Goal: Task Accomplishment & Management: Use online tool/utility

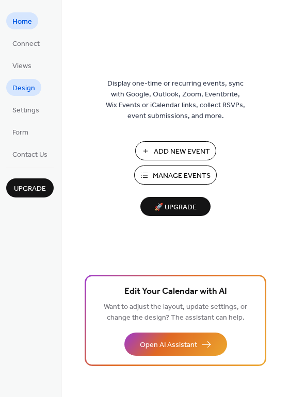
click at [24, 88] on span "Design" at bounding box center [23, 88] width 23 height 11
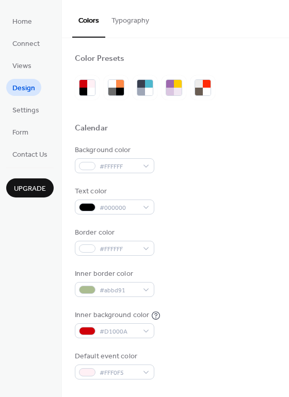
scroll to position [103, 0]
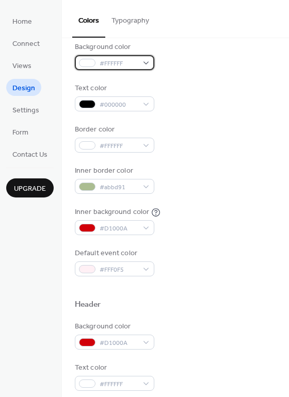
click at [145, 62] on div "#FFFFFF" at bounding box center [114, 62] width 79 height 15
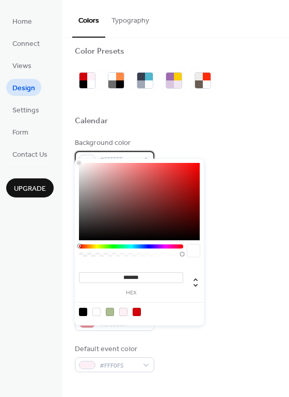
scroll to position [0, 0]
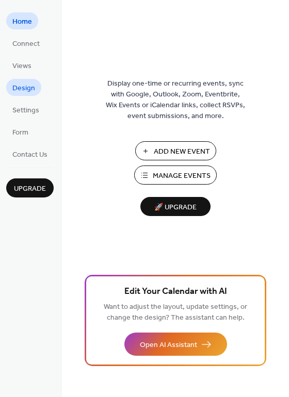
click at [29, 91] on span "Design" at bounding box center [23, 88] width 23 height 11
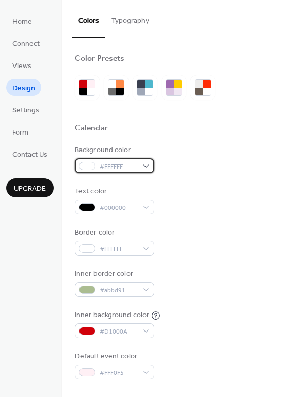
click at [117, 166] on span "#FFFFFF" at bounding box center [118, 166] width 38 height 11
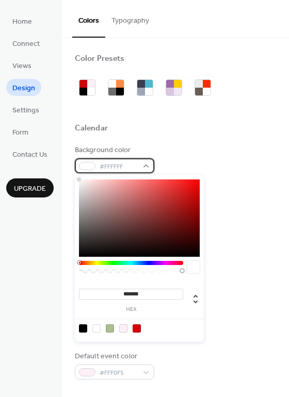
click at [117, 166] on span "#FFFFFF" at bounding box center [118, 166] width 38 height 11
click at [147, 168] on div "#FFFFFF" at bounding box center [114, 165] width 79 height 15
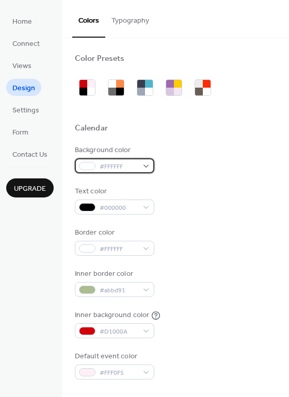
click at [143, 169] on div "#FFFFFF" at bounding box center [114, 165] width 79 height 15
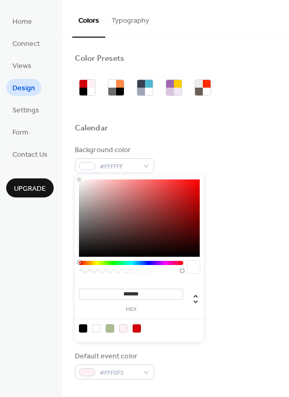
click at [144, 295] on input "*******" at bounding box center [131, 294] width 104 height 11
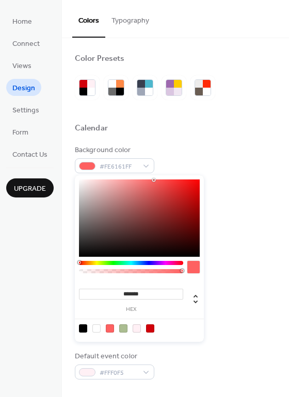
drag, startPoint x: 148, startPoint y: 294, endPoint x: 122, endPoint y: 290, distance: 27.0
click at [122, 290] on input "*******" at bounding box center [131, 294] width 104 height 11
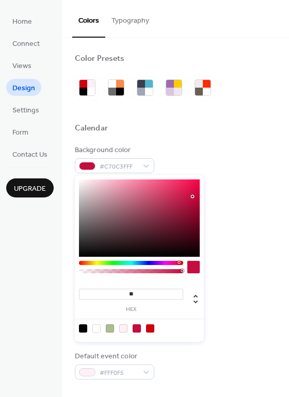
type input "*"
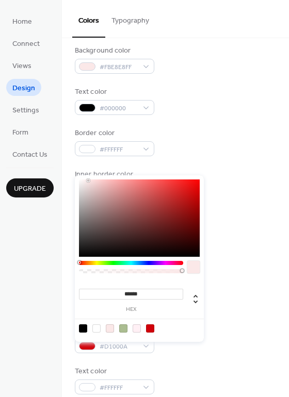
scroll to position [103, 0]
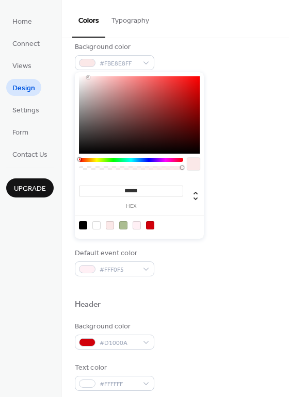
type input "*******"
click at [112, 226] on div at bounding box center [110, 225] width 8 height 8
click at [140, 340] on div "#D1000A" at bounding box center [114, 342] width 79 height 15
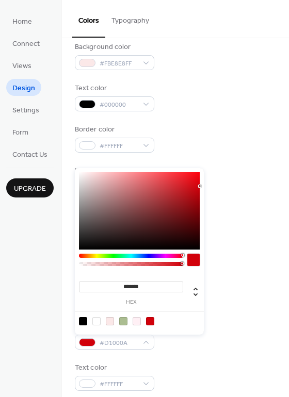
click at [135, 287] on input "*******" at bounding box center [131, 286] width 104 height 11
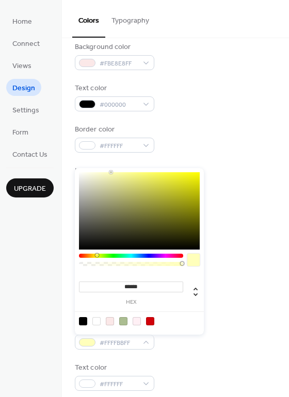
type input "*******"
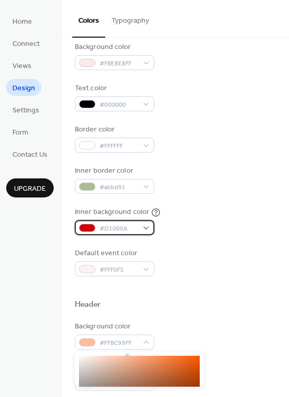
click at [132, 229] on span "#D1000A" at bounding box center [118, 228] width 38 height 11
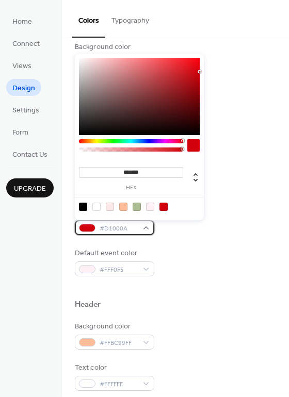
click at [127, 229] on span "#D1000A" at bounding box center [118, 228] width 38 height 11
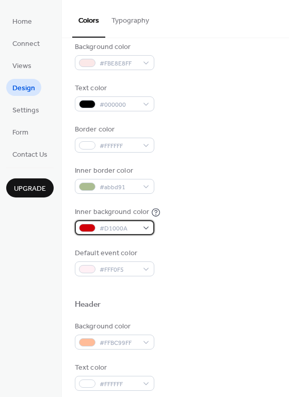
click at [127, 229] on span "#D1000A" at bounding box center [118, 228] width 38 height 11
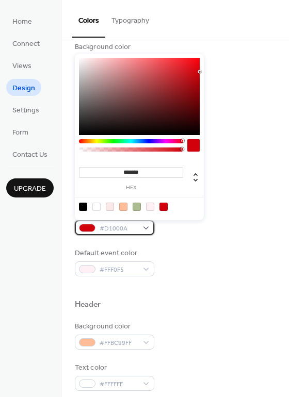
click at [145, 229] on div "#D1000A" at bounding box center [114, 227] width 79 height 15
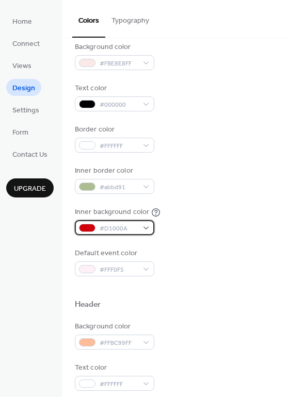
click at [145, 229] on div "#D1000A" at bounding box center [114, 227] width 79 height 15
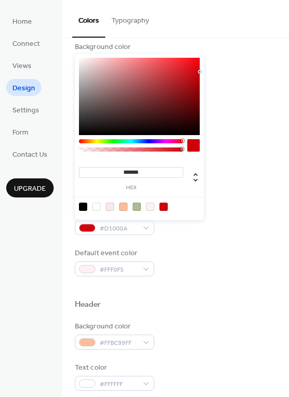
click at [143, 171] on input "*******" at bounding box center [131, 172] width 104 height 11
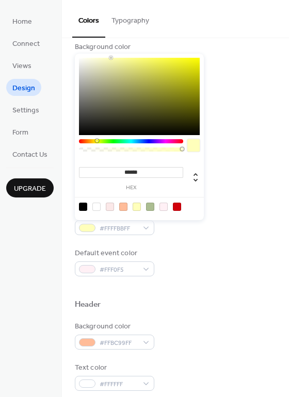
type input "*******"
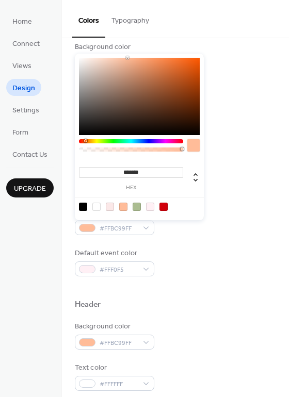
click at [224, 204] on div "Background color #FBE8E8FF Text color #000000 Border color #FFFFFF Inner border…" at bounding box center [175, 159] width 201 height 235
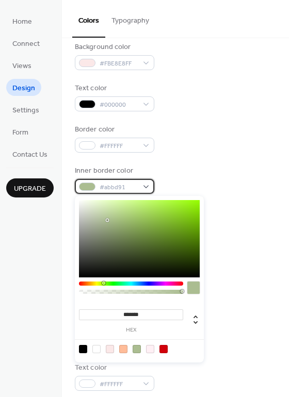
click at [139, 185] on div "#abbd91" at bounding box center [114, 186] width 79 height 15
click at [139, 314] on input "*******" at bounding box center [131, 314] width 104 height 11
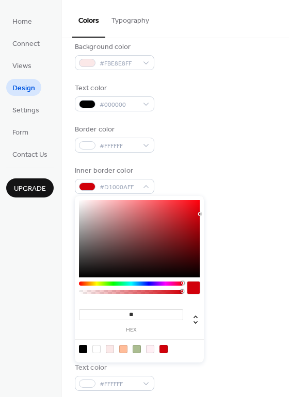
type input "*"
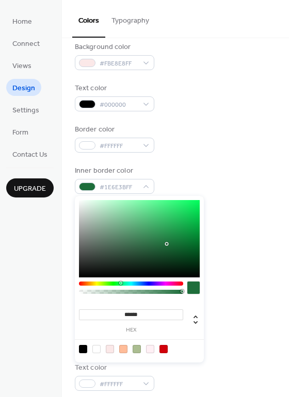
type input "*******"
click at [193, 288] on div at bounding box center [193, 287] width 12 height 12
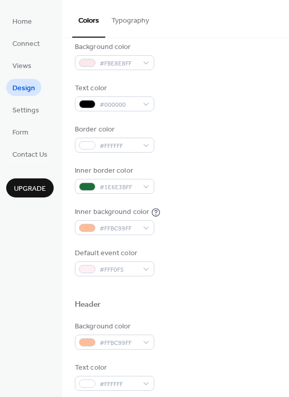
click at [215, 301] on div "Header" at bounding box center [175, 305] width 201 height 13
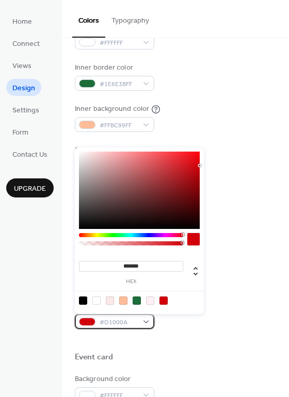
click at [147, 322] on div "#D1000A" at bounding box center [114, 321] width 79 height 15
click at [134, 300] on div at bounding box center [136, 300] width 8 height 8
type input "*******"
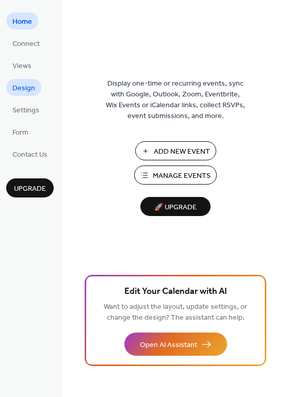
click at [18, 92] on span "Design" at bounding box center [23, 88] width 23 height 11
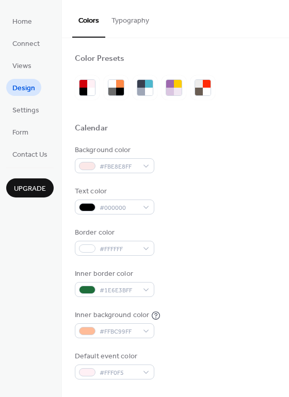
click at [136, 19] on button "Typography" at bounding box center [130, 18] width 50 height 37
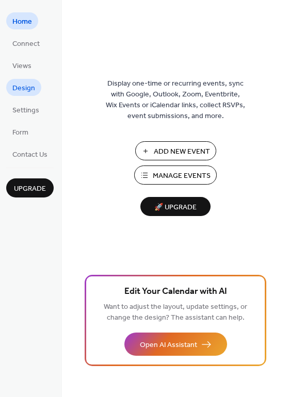
click at [29, 91] on span "Design" at bounding box center [23, 88] width 23 height 11
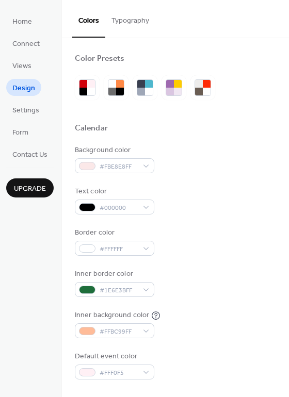
click at [131, 17] on button "Typography" at bounding box center [130, 18] width 50 height 37
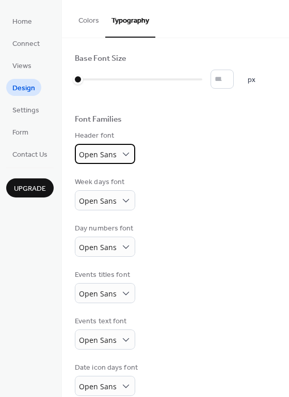
click at [116, 152] on div "Open Sans" at bounding box center [105, 154] width 60 height 20
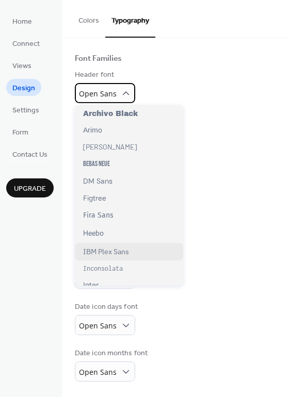
scroll to position [39, 0]
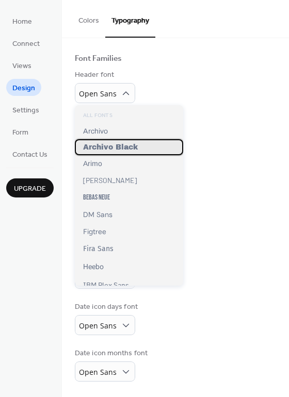
click at [103, 148] on span "Archivo Black" at bounding box center [110, 147] width 55 height 8
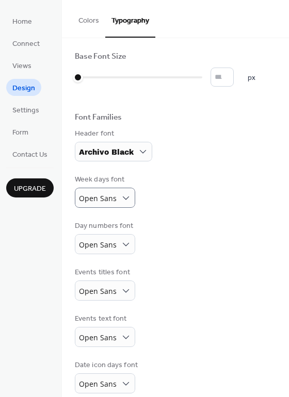
scroll to position [0, 0]
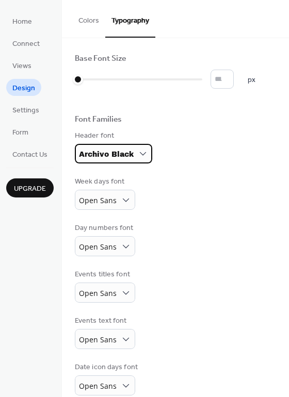
click at [127, 152] on span "Archivo Black" at bounding box center [106, 155] width 55 height 8
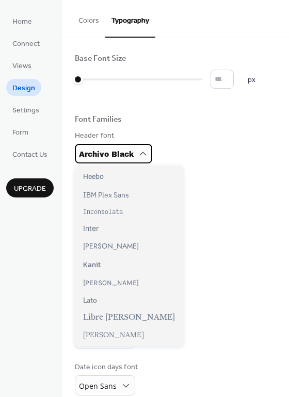
scroll to position [206, 0]
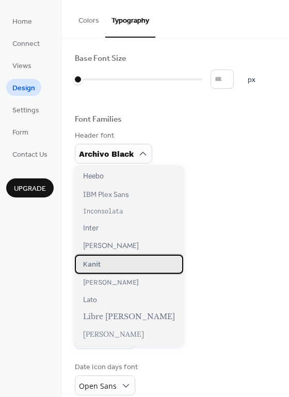
click at [108, 263] on div "Kanit" at bounding box center [129, 264] width 108 height 19
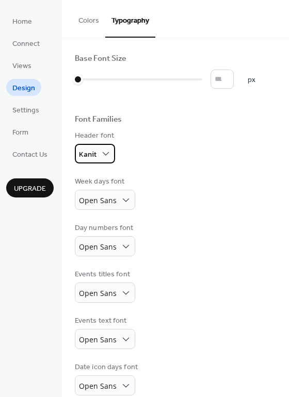
click at [97, 158] on div "Kanit" at bounding box center [95, 154] width 40 height 20
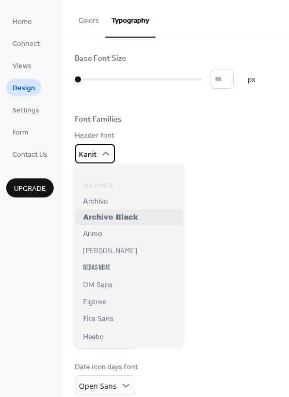
scroll to position [103, 0]
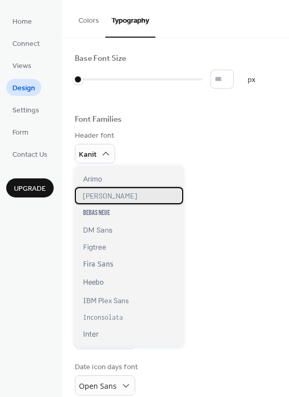
click at [101, 194] on span "Barlow" at bounding box center [110, 195] width 54 height 9
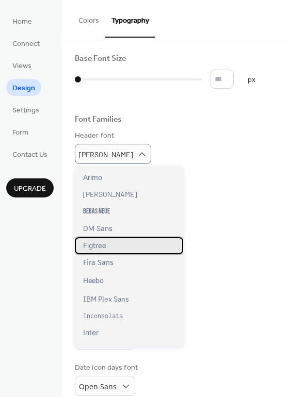
click at [107, 253] on div "Figtree" at bounding box center [129, 245] width 108 height 17
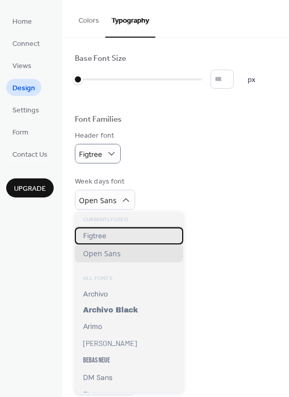
click at [120, 233] on div "Figtree" at bounding box center [129, 235] width 108 height 17
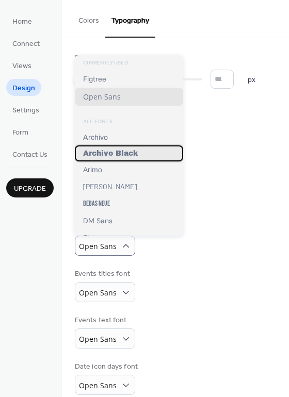
click at [104, 157] on span "Archivo Black" at bounding box center [110, 153] width 55 height 8
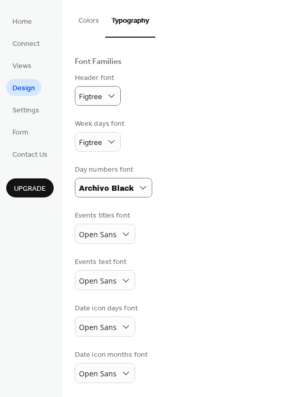
scroll to position [59, 0]
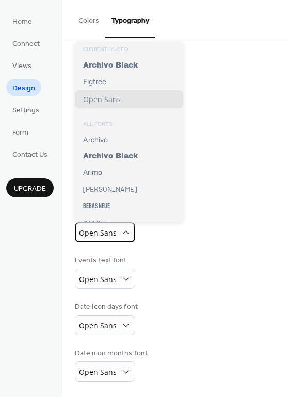
click at [117, 233] on div "Open Sans" at bounding box center [105, 232] width 60 height 20
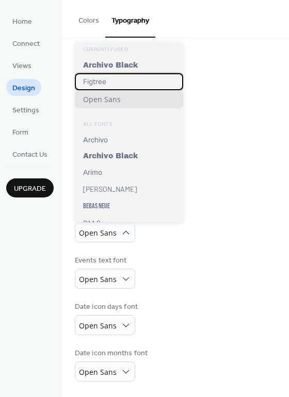
click at [108, 79] on div "Figtree" at bounding box center [129, 81] width 108 height 17
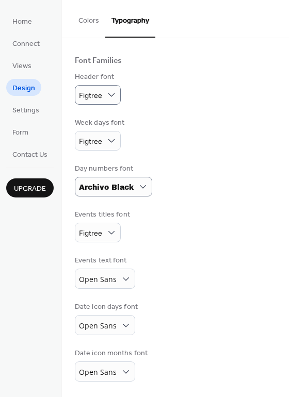
scroll to position [59, 0]
click at [98, 282] on span "Open Sans" at bounding box center [98, 279] width 38 height 10
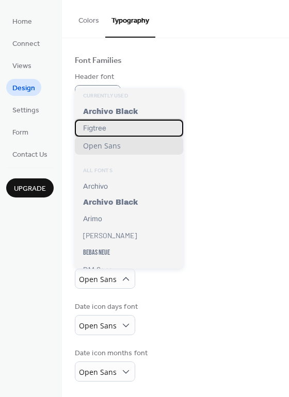
click at [103, 129] on span "Figtree" at bounding box center [94, 128] width 23 height 9
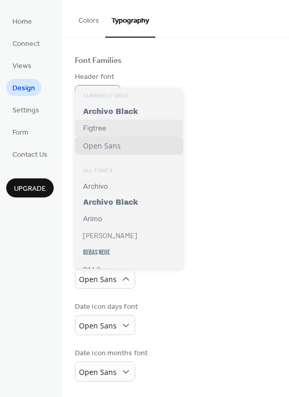
scroll to position [58, 0]
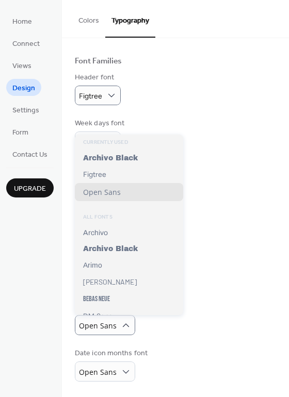
click at [208, 311] on div "Date icon days font Open Sans" at bounding box center [175, 319] width 201 height 34
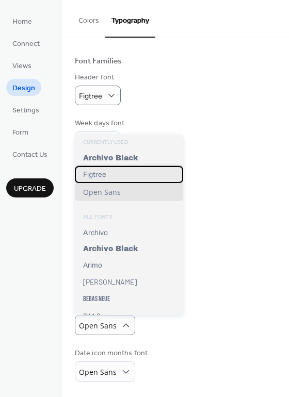
click at [102, 175] on span "Figtree" at bounding box center [94, 174] width 23 height 9
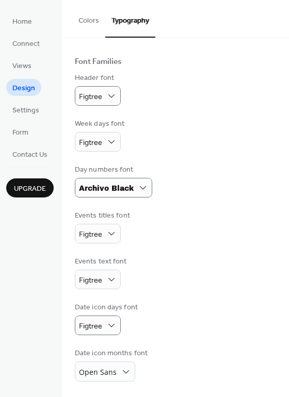
scroll to position [58, 0]
click at [116, 376] on div "Open Sans" at bounding box center [105, 371] width 60 height 20
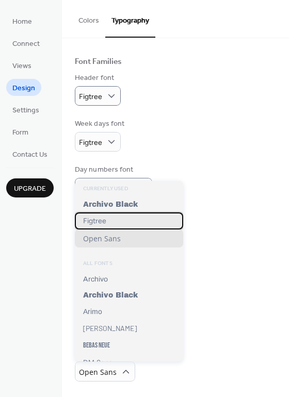
click at [101, 222] on span "Figtree" at bounding box center [94, 220] width 23 height 9
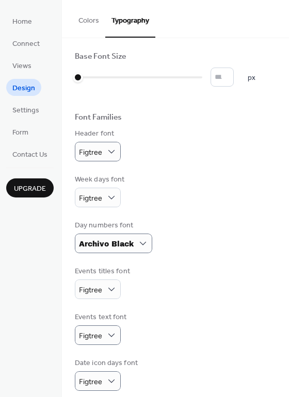
scroll to position [0, 0]
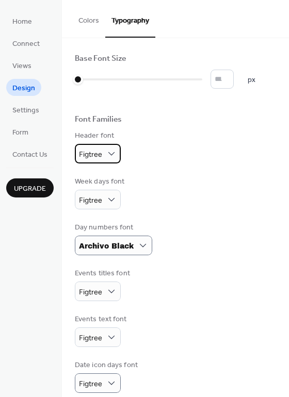
click at [92, 153] on span "Figtree" at bounding box center [90, 154] width 23 height 9
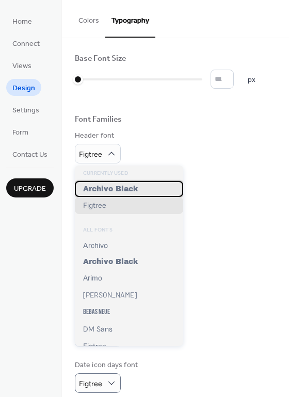
click at [108, 191] on span "Archivo Black" at bounding box center [110, 189] width 55 height 8
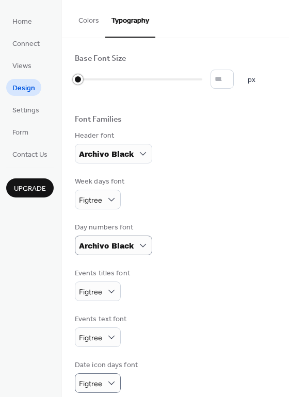
click at [81, 80] on div at bounding box center [78, 79] width 10 height 10
drag, startPoint x: 78, startPoint y: 77, endPoint x: 85, endPoint y: 76, distance: 7.2
click at [85, 76] on div at bounding box center [84, 79] width 18 height 16
click at [81, 18] on button "Colors" at bounding box center [88, 18] width 33 height 37
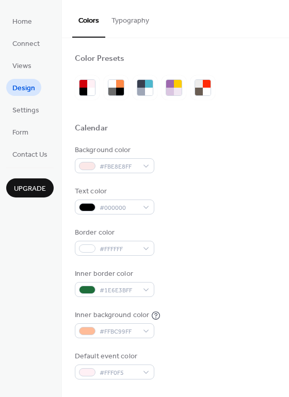
click at [115, 21] on button "Typography" at bounding box center [130, 18] width 50 height 37
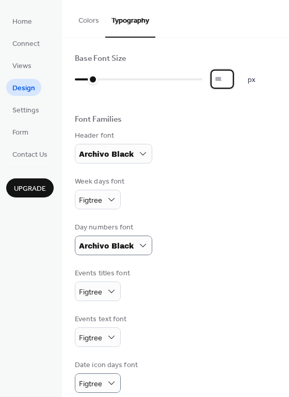
click at [233, 77] on input "*" at bounding box center [221, 79] width 23 height 19
click at [233, 77] on input "**" at bounding box center [221, 79] width 23 height 19
type input "**"
click at [233, 77] on input "**" at bounding box center [221, 79] width 23 height 19
click at [96, 21] on button "Colors" at bounding box center [88, 18] width 33 height 37
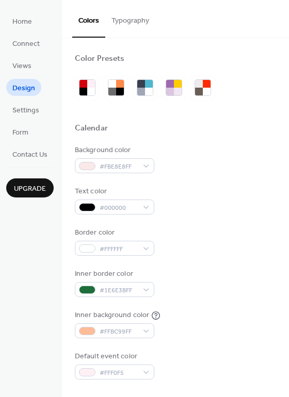
scroll to position [103, 0]
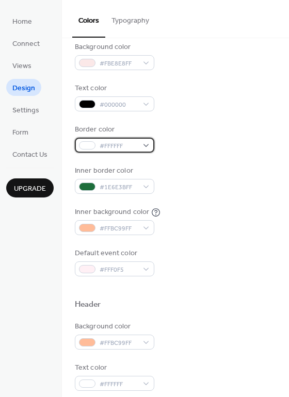
click at [147, 146] on div "#FFFFFF" at bounding box center [114, 145] width 79 height 15
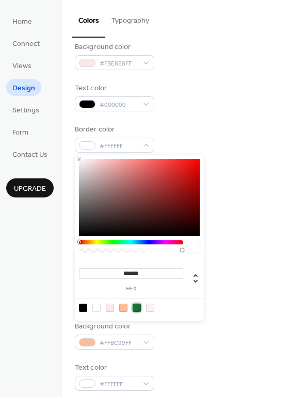
click at [132, 305] on div at bounding box center [136, 308] width 8 height 8
type input "*******"
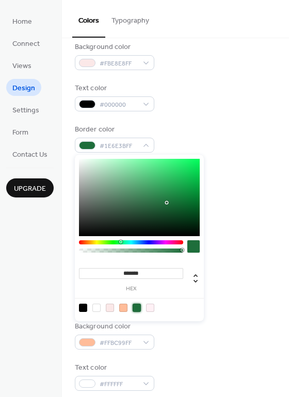
click at [209, 319] on div at bounding box center [175, 317] width 201 height 8
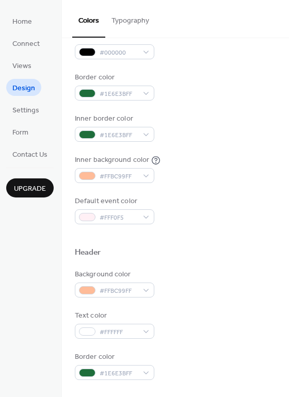
scroll to position [29, 0]
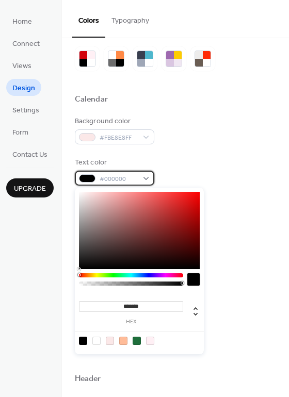
click at [141, 181] on div "#000000" at bounding box center [114, 178] width 79 height 15
click at [238, 185] on div "Text color #000000" at bounding box center [175, 171] width 201 height 28
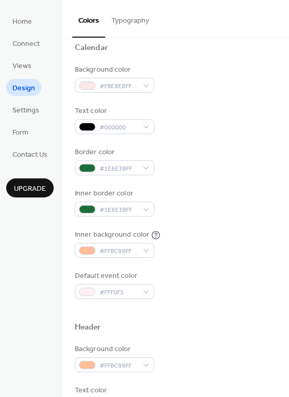
scroll to position [132, 0]
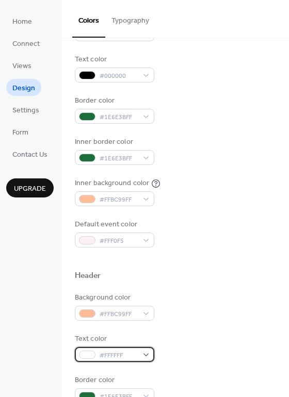
click at [148, 353] on div "#FFFFFF" at bounding box center [114, 354] width 79 height 15
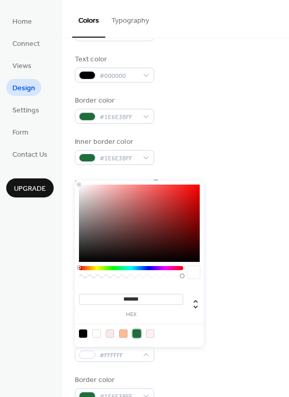
click at [138, 334] on div at bounding box center [136, 333] width 8 height 8
type input "*******"
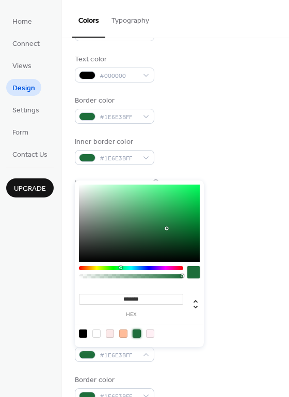
click at [238, 339] on div "Text color #1E6E3BFF" at bounding box center [175, 347] width 201 height 28
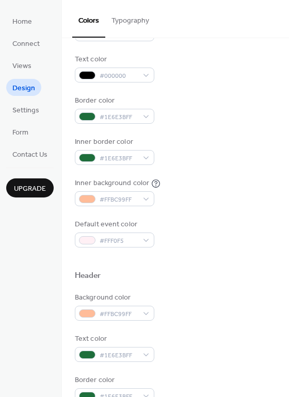
scroll to position [235, 0]
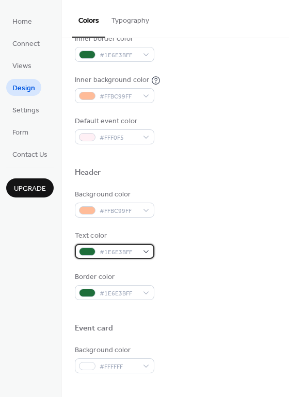
click at [122, 254] on span "#1E6E3BFF" at bounding box center [118, 252] width 38 height 11
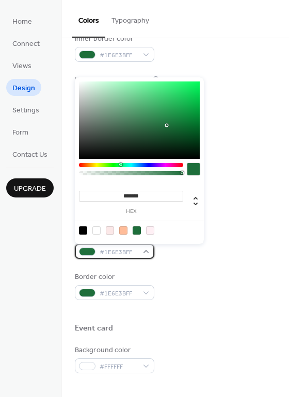
click at [147, 252] on div "#1E6E3BFF" at bounding box center [114, 251] width 79 height 15
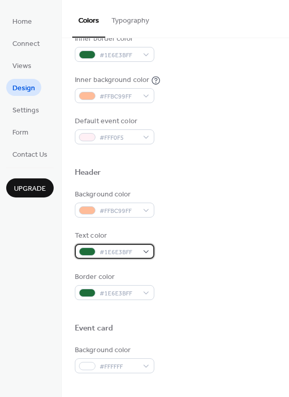
click at [147, 252] on div "#1E6E3BFF" at bounding box center [114, 251] width 79 height 15
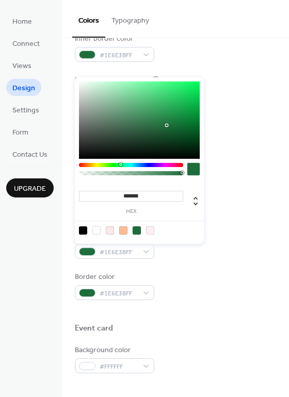
click at [141, 199] on input "*******" at bounding box center [131, 196] width 104 height 11
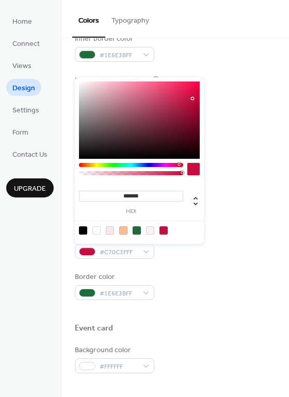
type input "*******"
click at [165, 231] on div at bounding box center [163, 230] width 8 height 8
click at [194, 249] on div "Text color #C70C3FFF" at bounding box center [175, 244] width 201 height 28
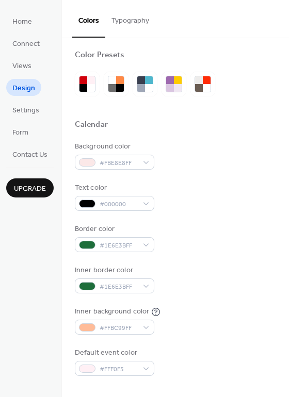
scroll to position [0, 0]
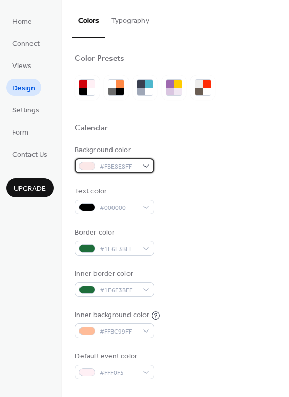
click at [136, 159] on div "#FBE8E8FF" at bounding box center [114, 165] width 79 height 15
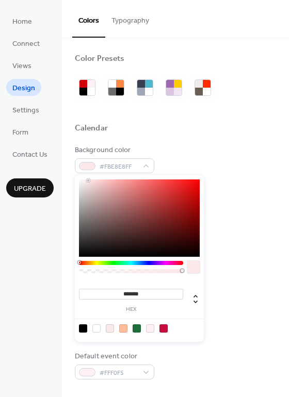
click at [124, 329] on div at bounding box center [123, 328] width 8 height 8
type input "*******"
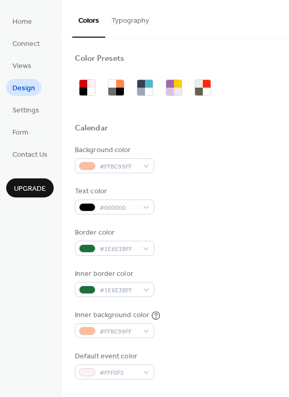
click at [219, 335] on div "Inner background color #FFBC99FF" at bounding box center [175, 324] width 201 height 28
click at [141, 332] on div "#FFBC99FF" at bounding box center [114, 330] width 79 height 15
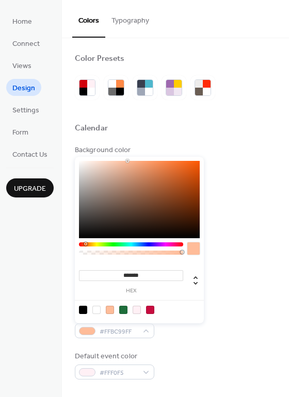
click at [140, 273] on input "*******" at bounding box center [131, 275] width 104 height 11
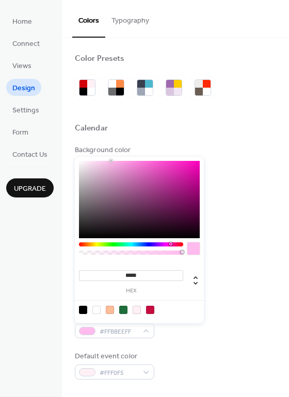
type input "******"
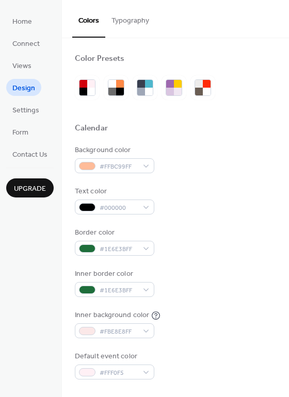
click at [220, 325] on div "Inner background color #FBE8E8FF" at bounding box center [175, 324] width 201 height 28
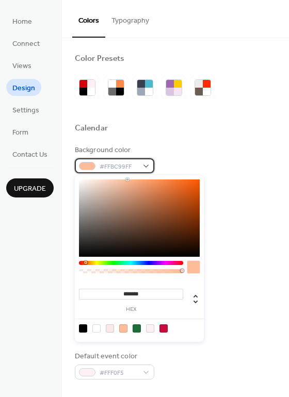
click at [118, 169] on span "#FFBC99FF" at bounding box center [118, 166] width 38 height 11
click at [113, 328] on div at bounding box center [110, 328] width 8 height 8
type input "*******"
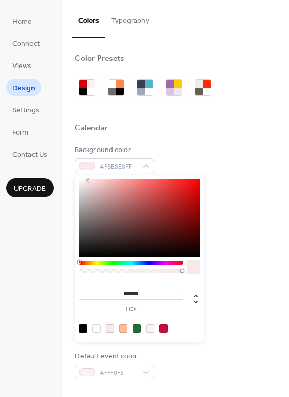
click at [228, 323] on div "Inner background color #FBE8E8FF" at bounding box center [175, 324] width 201 height 28
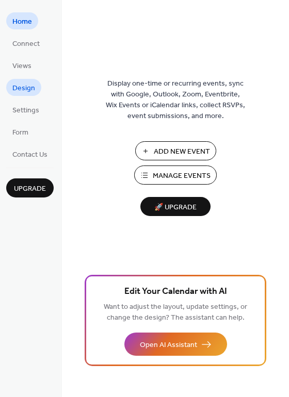
click at [29, 91] on span "Design" at bounding box center [23, 88] width 23 height 11
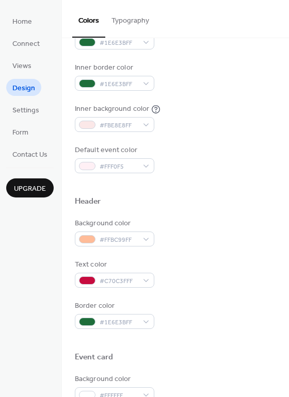
scroll to position [309, 0]
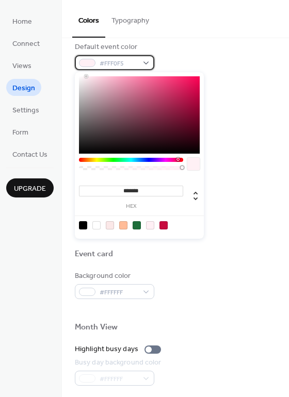
click at [147, 63] on div "#FFF0F5" at bounding box center [114, 62] width 79 height 15
click at [137, 228] on div at bounding box center [136, 225] width 8 height 8
type input "*******"
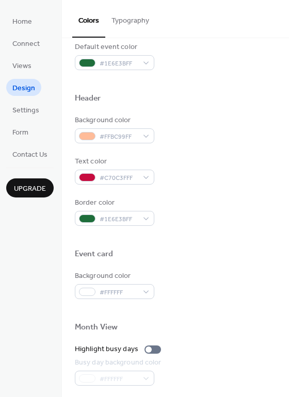
click at [220, 197] on div "Border color #1E6E3BFF" at bounding box center [175, 211] width 201 height 28
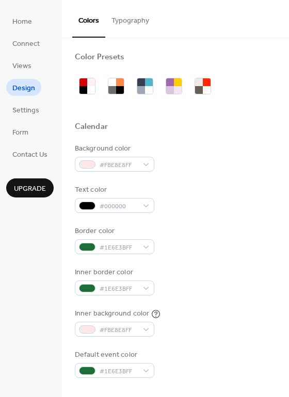
scroll to position [0, 0]
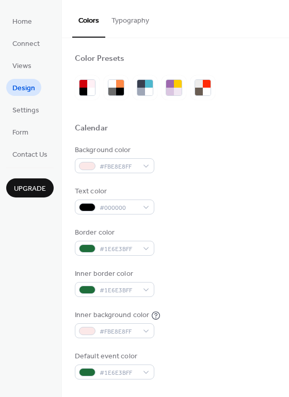
click at [132, 20] on button "Typography" at bounding box center [130, 18] width 50 height 37
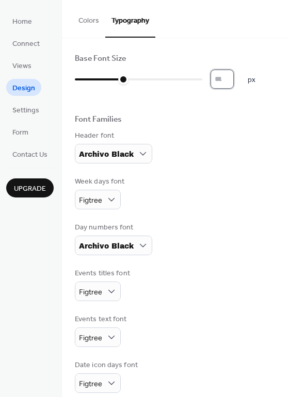
type input "**"
click at [233, 74] on input "**" at bounding box center [221, 79] width 23 height 19
click at [212, 141] on div "Header font Archivo Black" at bounding box center [175, 146] width 201 height 33
click at [19, 25] on span "Home" at bounding box center [22, 21] width 20 height 11
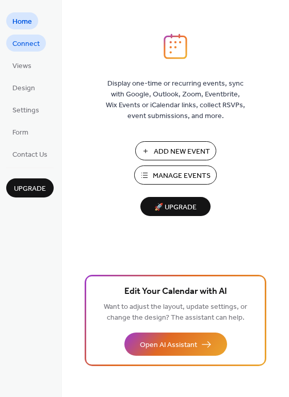
click at [19, 43] on span "Connect" at bounding box center [25, 44] width 27 height 11
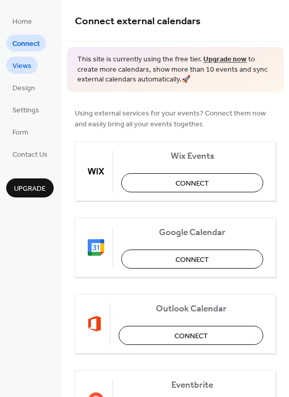
click at [26, 63] on span "Views" at bounding box center [21, 66] width 19 height 11
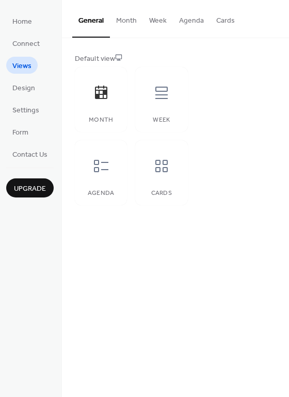
click at [128, 25] on button "Month" at bounding box center [126, 18] width 33 height 37
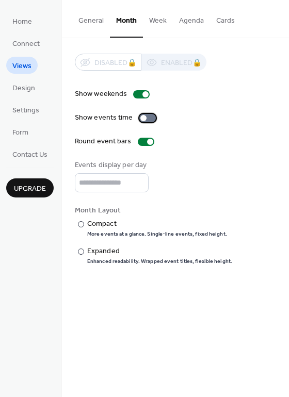
click at [140, 118] on div at bounding box center [143, 118] width 6 height 6
click at [197, 21] on button "Agenda" at bounding box center [191, 18] width 37 height 37
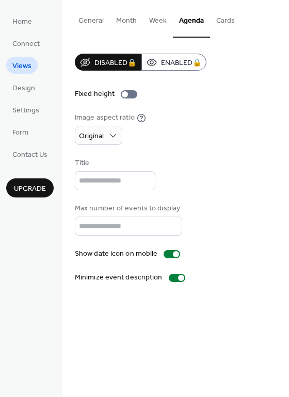
click at [129, 16] on button "Month" at bounding box center [126, 18] width 33 height 37
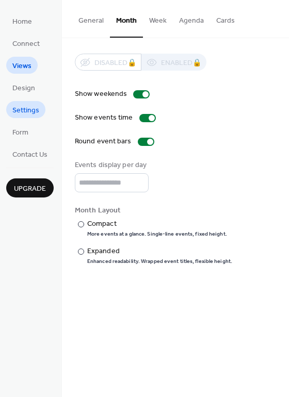
click at [28, 108] on span "Settings" at bounding box center [25, 110] width 27 height 11
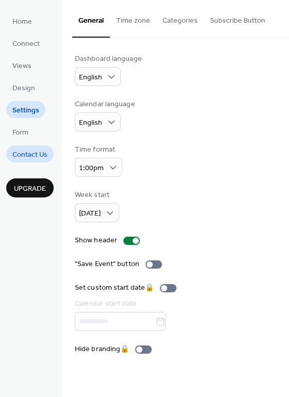
click at [25, 159] on span "Contact Us" at bounding box center [29, 154] width 35 height 11
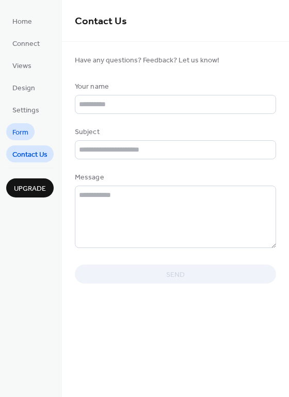
click at [20, 130] on span "Form" at bounding box center [20, 132] width 16 height 11
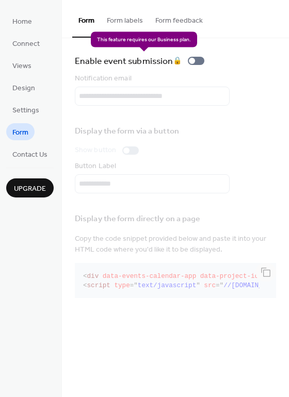
click at [193, 60] on div "Enable event submission 🔒" at bounding box center [141, 61] width 133 height 14
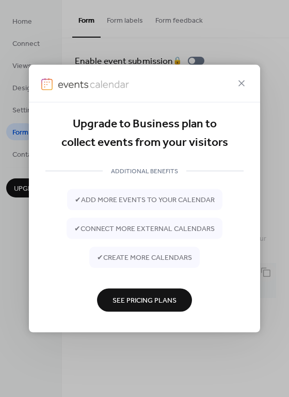
click at [178, 297] on button "See Pricing Plans" at bounding box center [144, 299] width 95 height 23
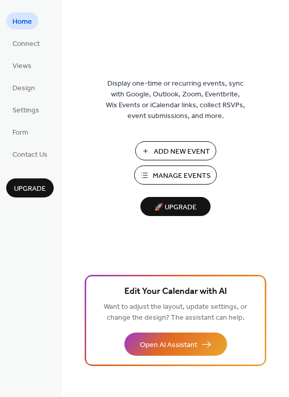
click at [171, 154] on span "Add New Event" at bounding box center [182, 151] width 56 height 11
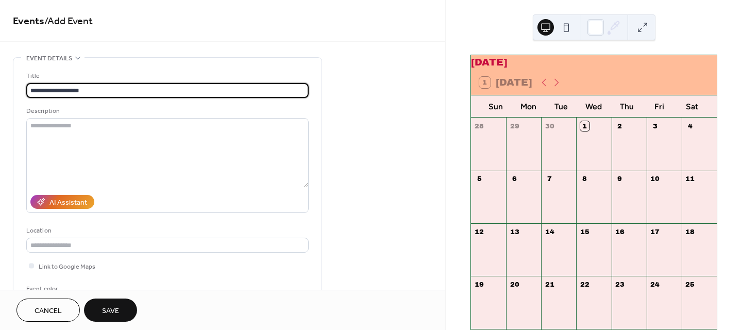
type input "**********"
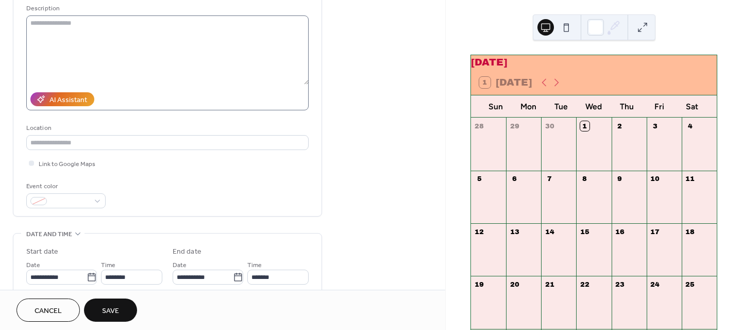
scroll to position [103, 0]
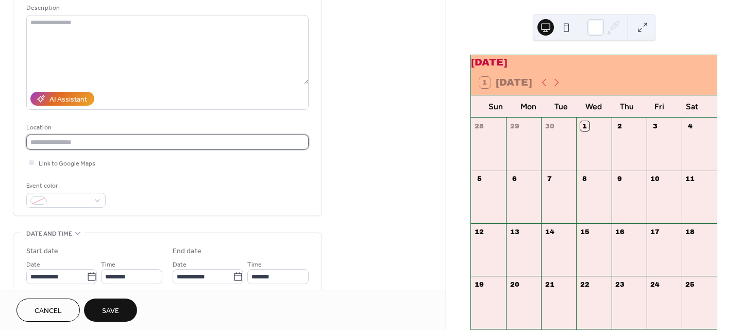
click at [152, 145] on input "text" at bounding box center [167, 142] width 282 height 15
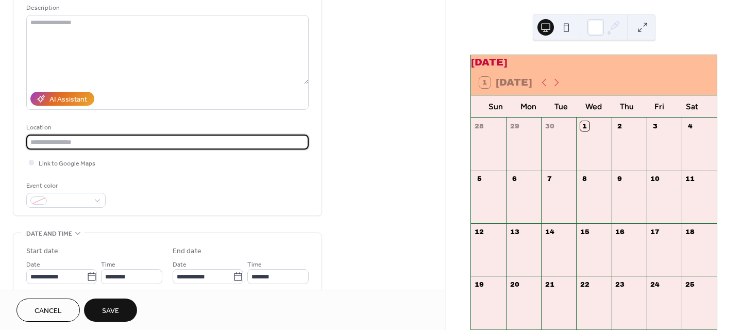
click at [40, 142] on input "text" at bounding box center [167, 142] width 282 height 15
paste input "**********"
click at [44, 161] on span "Link to Google Maps" at bounding box center [67, 163] width 57 height 11
click at [157, 141] on input "**********" at bounding box center [167, 142] width 282 height 15
click at [145, 143] on input "**********" at bounding box center [167, 142] width 282 height 15
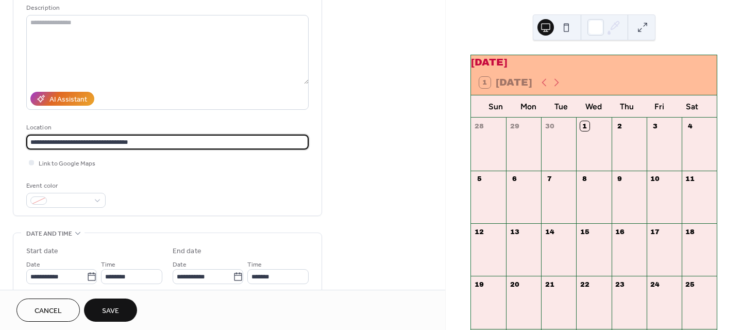
drag, startPoint x: 170, startPoint y: 141, endPoint x: 25, endPoint y: 143, distance: 145.4
click at [25, 143] on div "**********" at bounding box center [167, 85] width 308 height 261
type input "**********"
click at [205, 189] on div "Event color" at bounding box center [167, 193] width 282 height 27
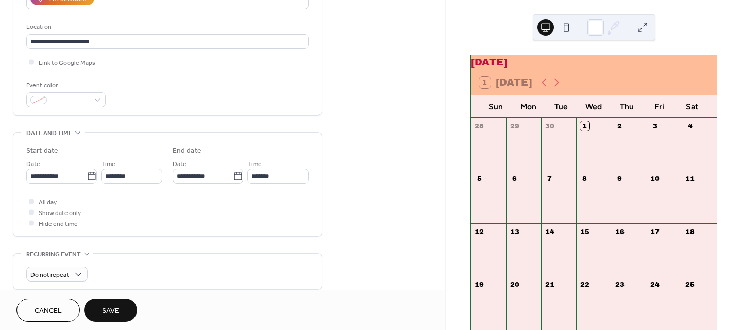
scroll to position [206, 0]
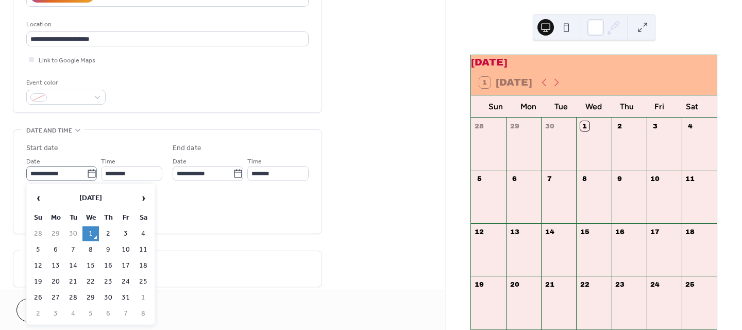
click at [90, 172] on icon at bounding box center [92, 173] width 8 height 8
click at [87, 172] on input "**********" at bounding box center [56, 173] width 60 height 15
click at [144, 196] on span "›" at bounding box center [143, 198] width 15 height 21
click at [73, 279] on td "18" at bounding box center [73, 281] width 16 height 15
type input "**********"
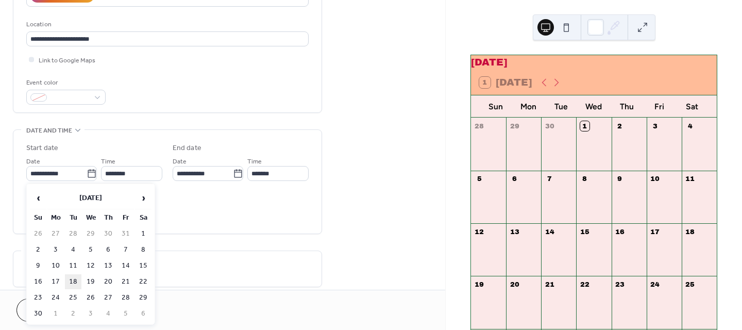
type input "**********"
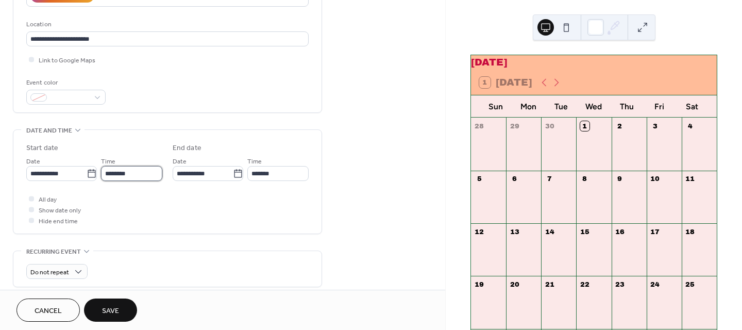
click at [136, 173] on input "********" at bounding box center [131, 173] width 61 height 15
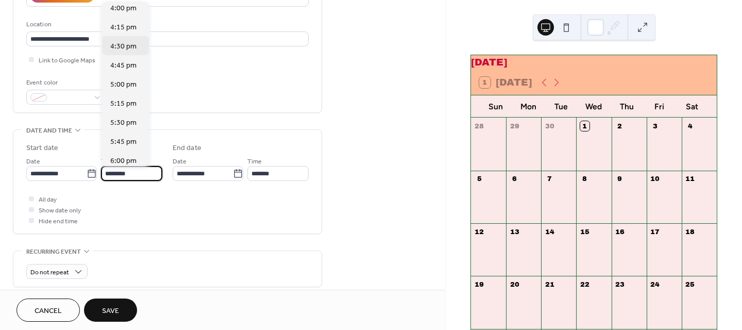
scroll to position [1285, 0]
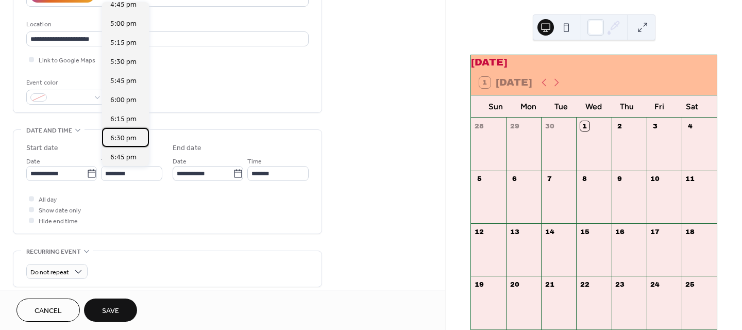
click at [126, 140] on span "6:30 pm" at bounding box center [123, 138] width 26 height 11
type input "*******"
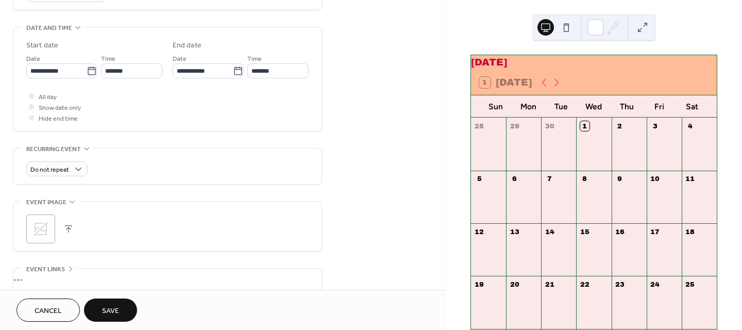
scroll to position [309, 0]
click at [71, 168] on div "Do not repeat" at bounding box center [56, 168] width 61 height 15
click at [183, 153] on div "Do not repeat" at bounding box center [167, 166] width 282 height 36
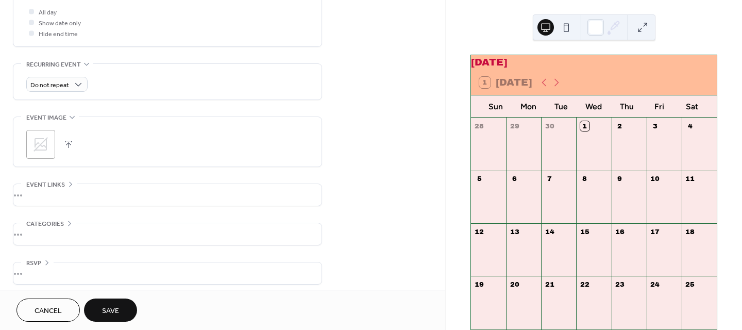
scroll to position [398, 0]
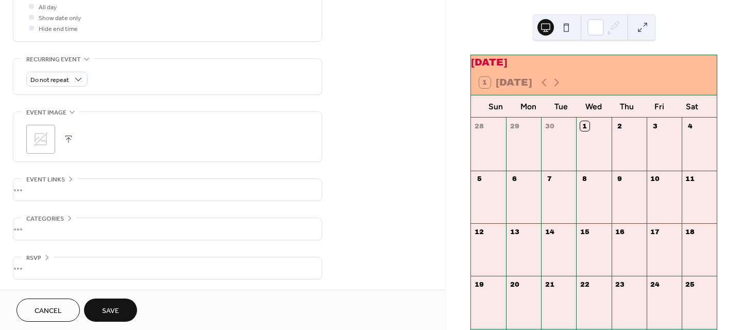
click at [55, 216] on span "Categories" at bounding box center [45, 218] width 38 height 11
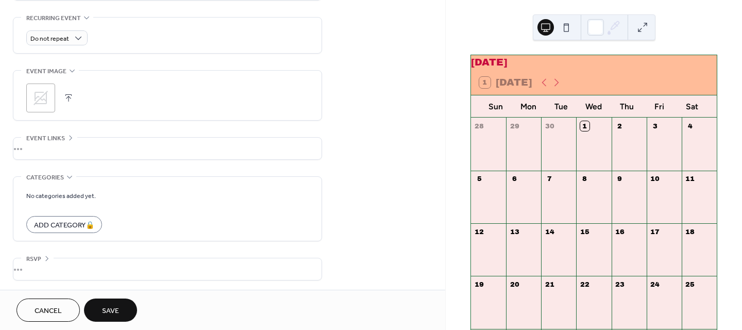
scroll to position [441, 0]
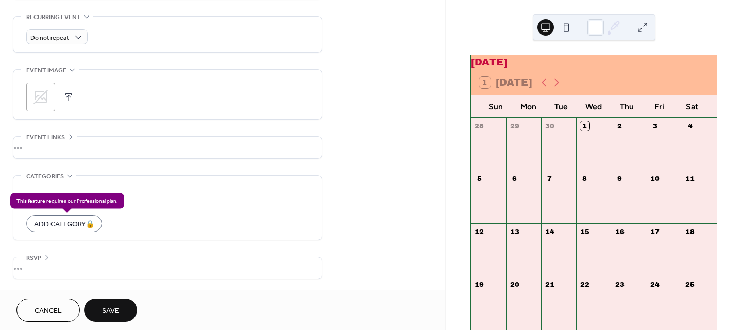
click at [72, 222] on div "Add Category 🔒" at bounding box center [64, 223] width 76 height 17
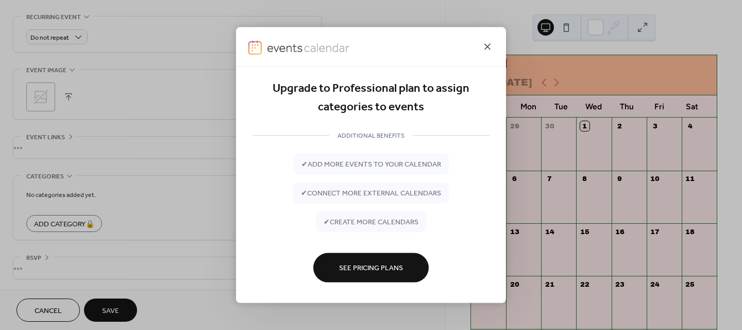
click at [489, 41] on icon at bounding box center [487, 47] width 12 height 12
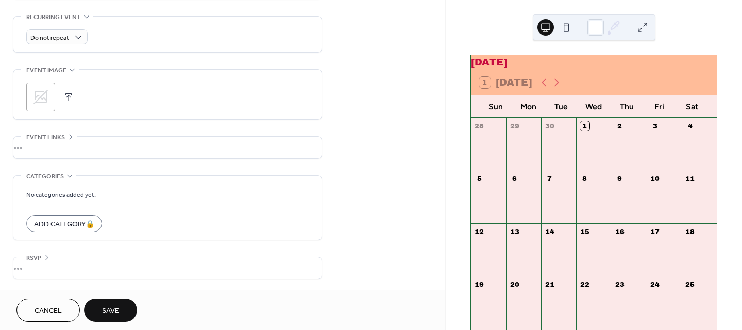
click at [42, 151] on div "•••" at bounding box center [167, 148] width 308 height 22
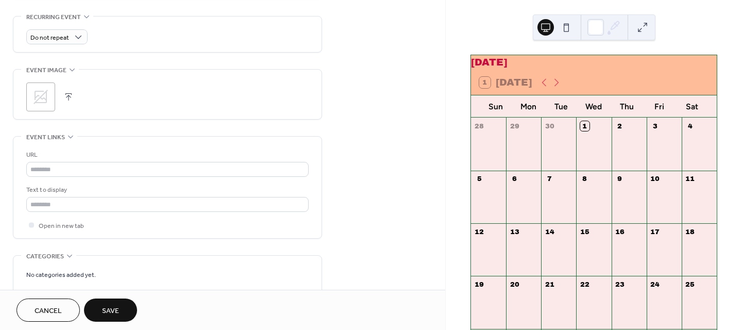
click at [121, 142] on div "URL Text to display Open in new tab" at bounding box center [167, 188] width 282 height 102
click at [66, 137] on div "•••" at bounding box center [167, 137] width 308 height 1
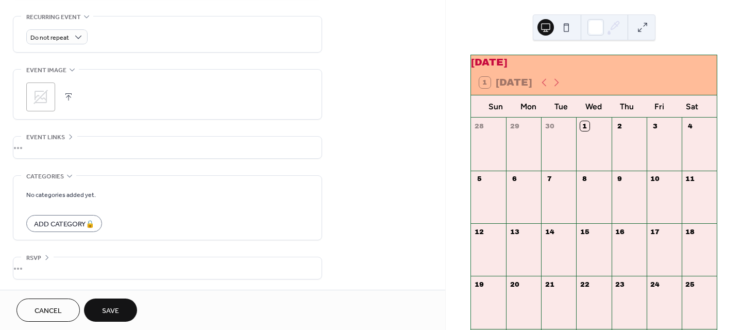
click at [126, 309] on button "Save" at bounding box center [110, 309] width 53 height 23
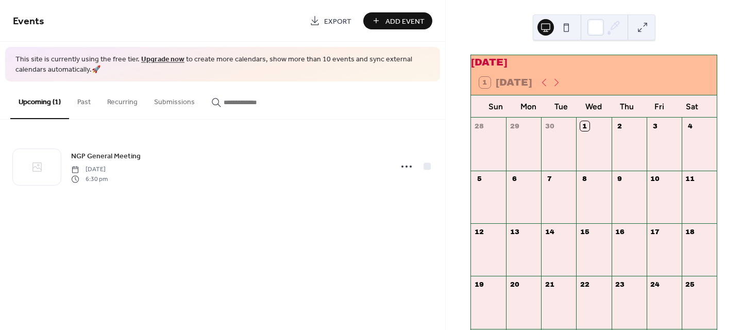
click at [406, 19] on span "Add Event" at bounding box center [405, 21] width 39 height 11
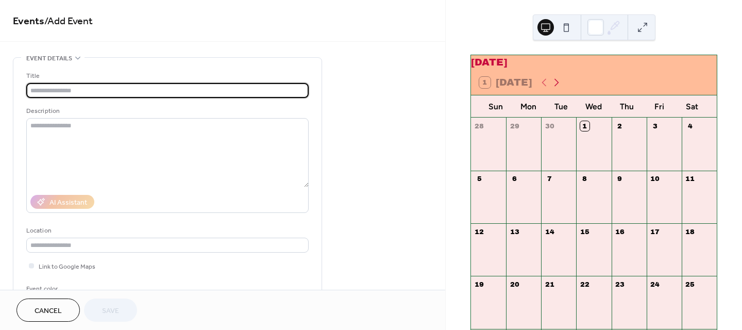
click at [559, 86] on icon at bounding box center [557, 82] width 5 height 8
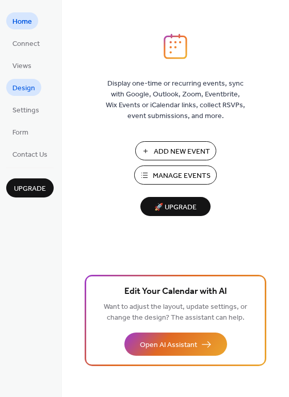
click at [22, 91] on span "Design" at bounding box center [23, 88] width 23 height 11
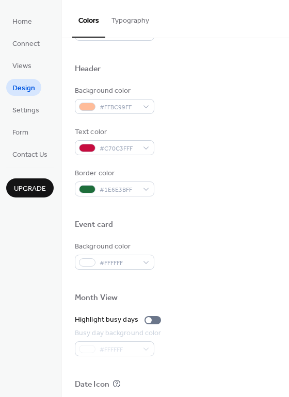
scroll to position [338, 0]
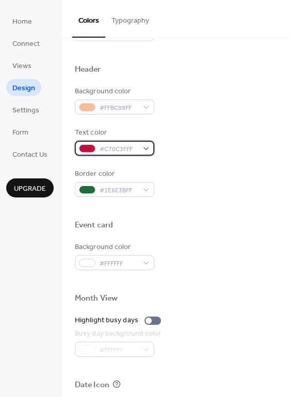
click at [135, 148] on span "#C70C3FFF" at bounding box center [118, 149] width 38 height 11
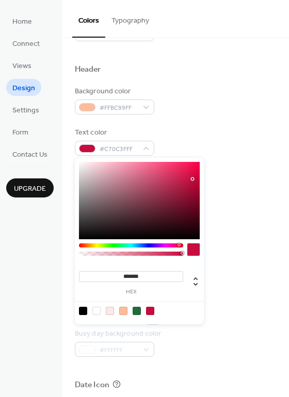
click at [193, 222] on div at bounding box center [139, 200] width 121 height 77
click at [191, 214] on div at bounding box center [139, 200] width 121 height 77
click at [192, 228] on div at bounding box center [139, 200] width 121 height 77
click at [81, 308] on div at bounding box center [83, 311] width 8 height 8
type input "*******"
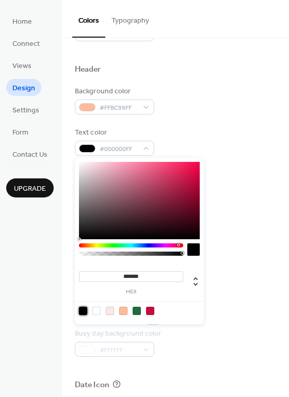
click at [231, 218] on div at bounding box center [175, 208] width 201 height 23
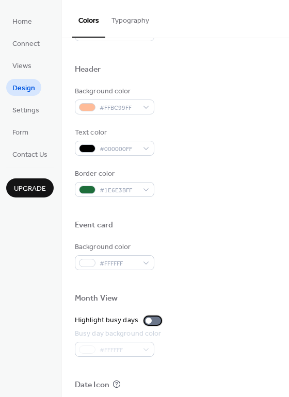
click at [146, 317] on div at bounding box center [148, 320] width 6 height 6
click at [155, 319] on div at bounding box center [157, 320] width 6 height 6
click at [149, 319] on div at bounding box center [152, 320] width 16 height 8
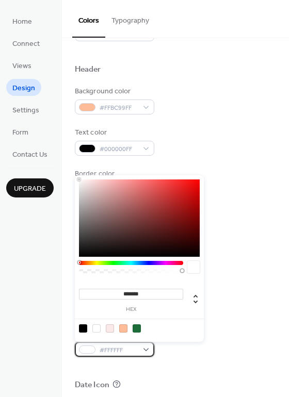
click at [144, 352] on div "#FFFFFF" at bounding box center [114, 349] width 79 height 15
click at [111, 329] on div at bounding box center [110, 328] width 8 height 8
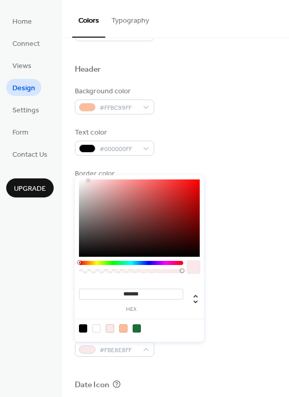
click at [122, 329] on div at bounding box center [123, 328] width 8 height 8
type input "*******"
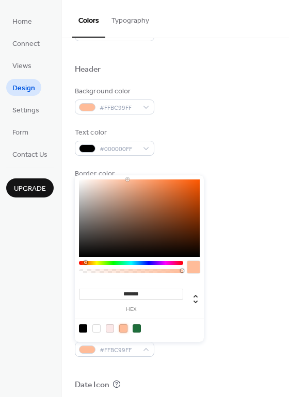
click at [180, 324] on div at bounding box center [139, 328] width 131 height 19
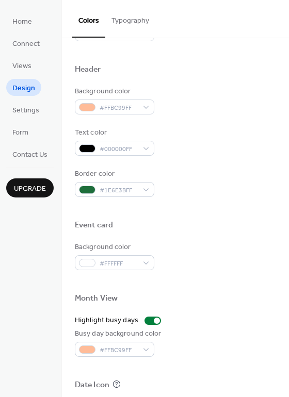
click at [138, 26] on button "Typography" at bounding box center [130, 18] width 50 height 37
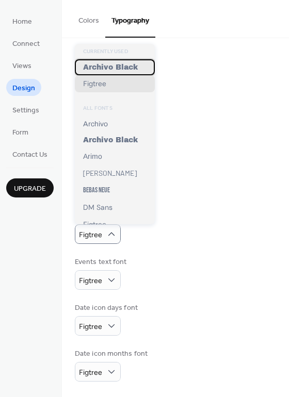
click at [104, 70] on span "Archivo Black" at bounding box center [110, 67] width 55 height 8
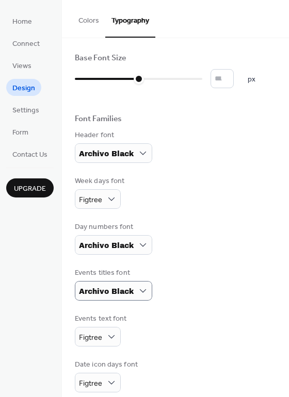
scroll to position [0, 0]
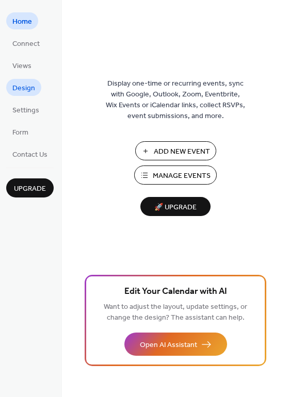
click at [20, 88] on span "Design" at bounding box center [23, 88] width 23 height 11
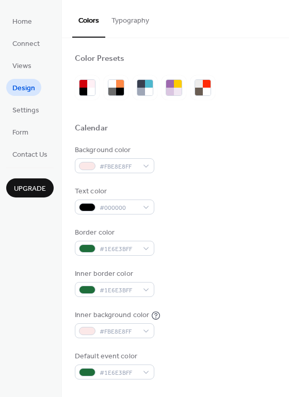
click at [129, 27] on button "Typography" at bounding box center [130, 18] width 50 height 37
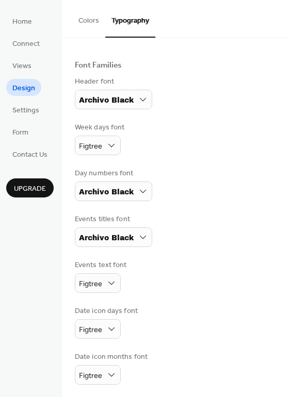
scroll to position [57, 0]
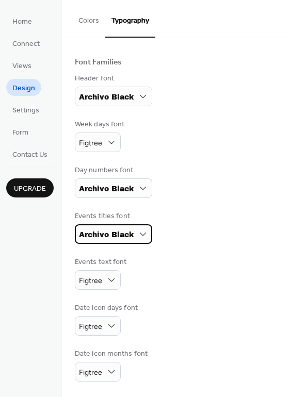
click at [136, 232] on div "Archivo Black" at bounding box center [113, 234] width 77 height 20
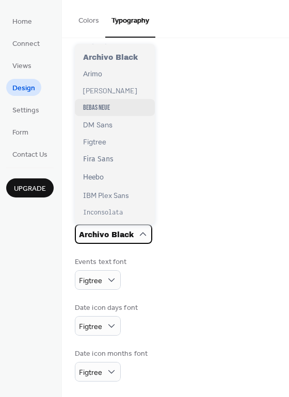
scroll to position [0, 0]
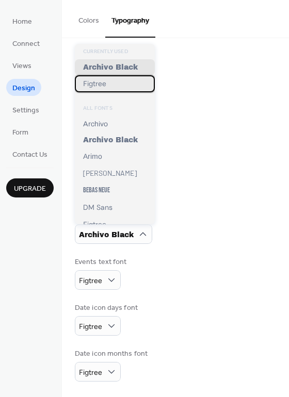
click at [112, 85] on div "Figtree" at bounding box center [115, 83] width 80 height 17
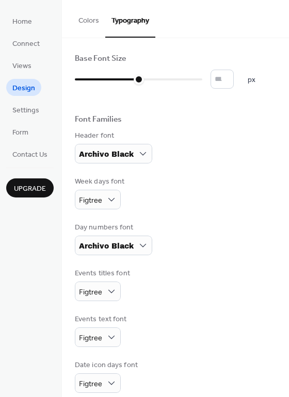
click at [80, 19] on button "Colors" at bounding box center [88, 18] width 33 height 37
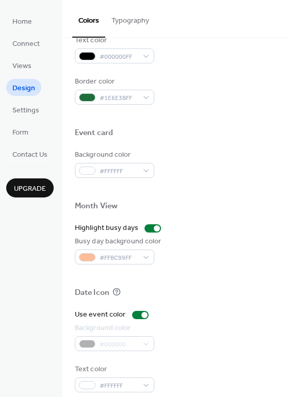
scroll to position [441, 0]
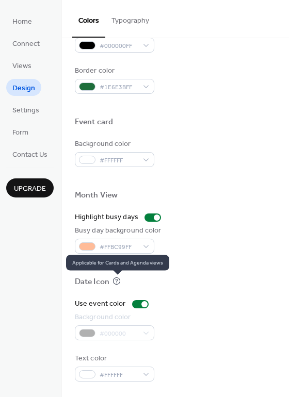
click at [115, 279] on icon at bounding box center [116, 281] width 8 height 8
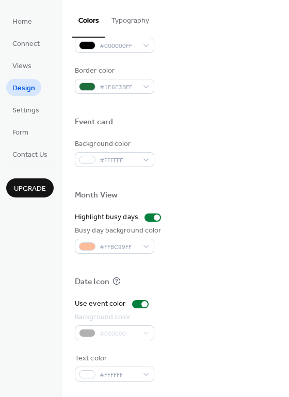
click at [182, 291] on div at bounding box center [175, 294] width 201 height 8
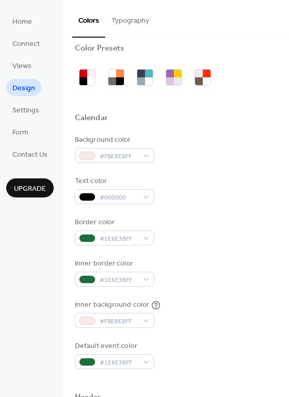
scroll to position [0, 0]
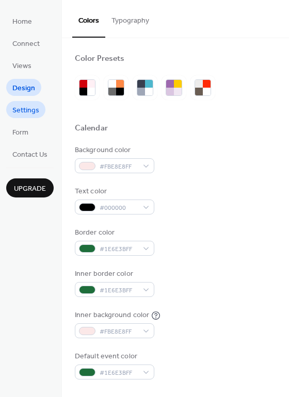
click at [27, 112] on span "Settings" at bounding box center [25, 110] width 27 height 11
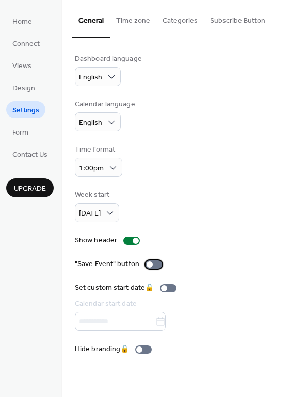
click at [146, 263] on div at bounding box center [149, 264] width 6 height 6
click at [156, 264] on div at bounding box center [158, 264] width 6 height 6
click at [148, 264] on div at bounding box center [149, 264] width 6 height 6
click at [129, 16] on button "Time zone" at bounding box center [133, 18] width 46 height 37
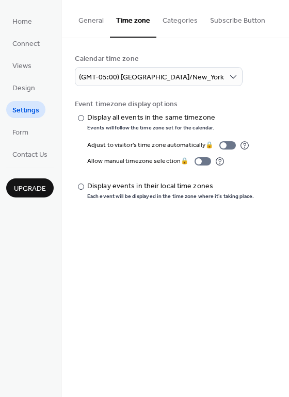
click at [180, 22] on button "Categories" at bounding box center [179, 18] width 47 height 37
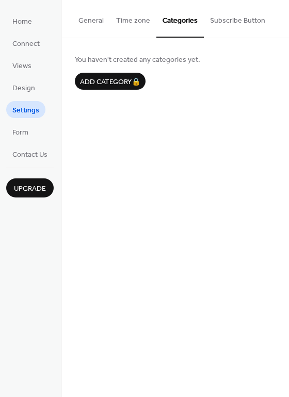
click at [224, 17] on button "Subscribe Button" at bounding box center [238, 18] width 68 height 37
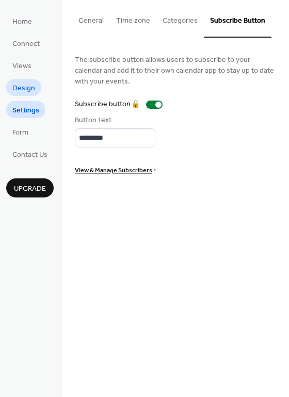
click at [21, 93] on span "Design" at bounding box center [23, 88] width 23 height 11
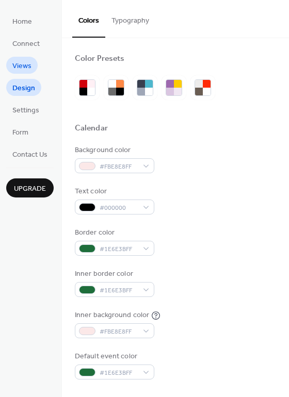
click at [19, 69] on span "Views" at bounding box center [21, 66] width 19 height 11
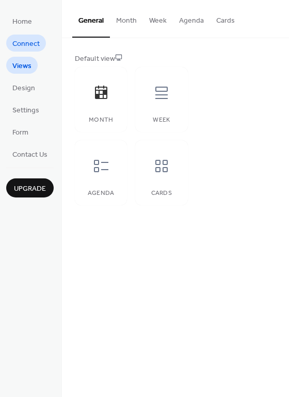
click at [24, 43] on span "Connect" at bounding box center [25, 44] width 27 height 11
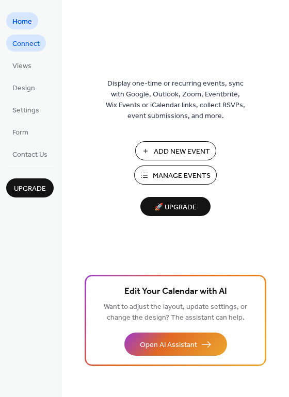
click at [29, 42] on span "Connect" at bounding box center [25, 44] width 27 height 11
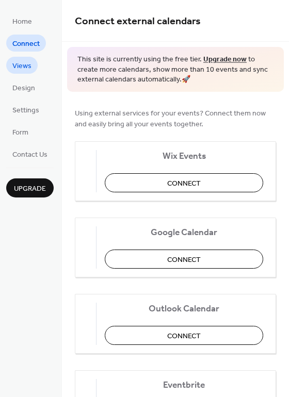
click at [31, 69] on link "Views" at bounding box center [21, 65] width 31 height 17
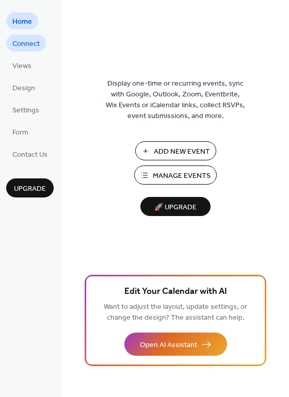
click at [28, 43] on span "Connect" at bounding box center [25, 44] width 27 height 11
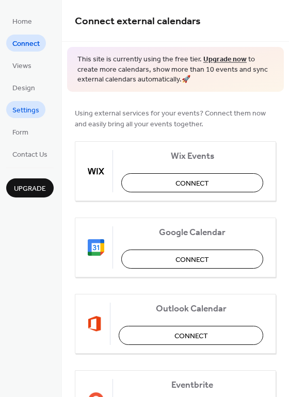
click at [20, 110] on span "Settings" at bounding box center [25, 110] width 27 height 11
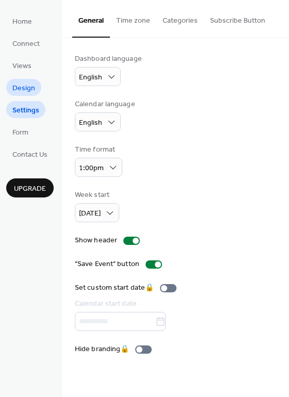
click at [16, 93] on span "Design" at bounding box center [23, 88] width 23 height 11
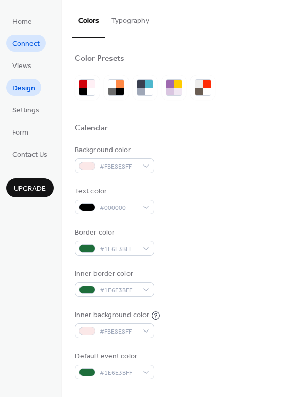
click at [23, 49] on span "Connect" at bounding box center [25, 44] width 27 height 11
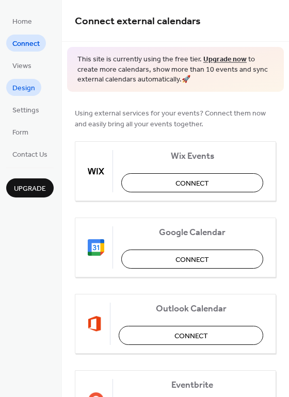
click at [35, 80] on link "Design" at bounding box center [23, 87] width 35 height 17
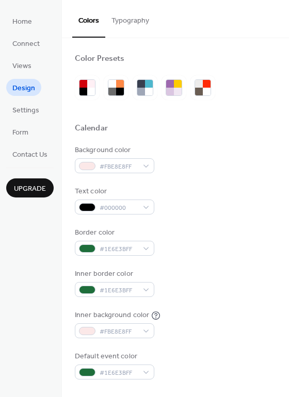
click at [125, 20] on button "Typography" at bounding box center [130, 18] width 50 height 37
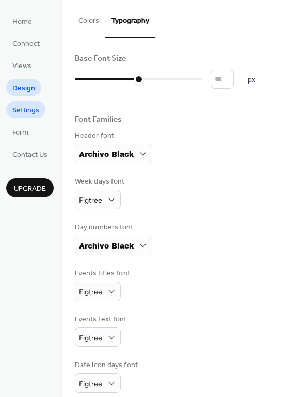
click at [22, 115] on span "Settings" at bounding box center [25, 110] width 27 height 11
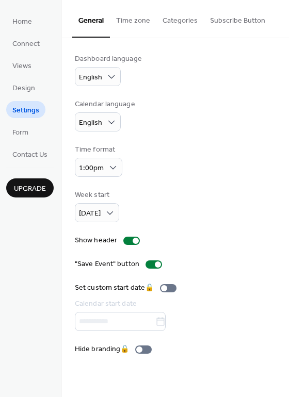
click at [187, 20] on button "Categories" at bounding box center [179, 18] width 47 height 37
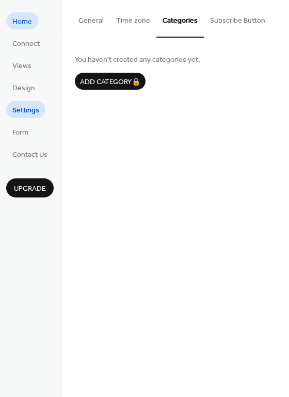
click at [24, 25] on span "Home" at bounding box center [22, 21] width 20 height 11
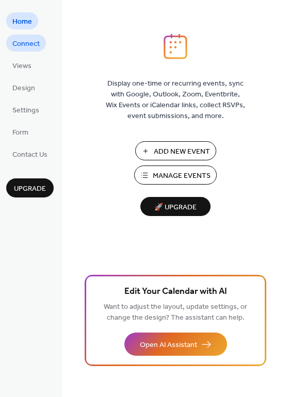
click at [30, 48] on span "Connect" at bounding box center [25, 44] width 27 height 11
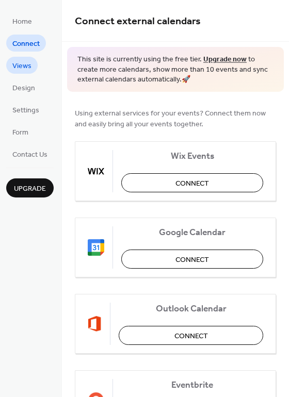
click at [23, 68] on span "Views" at bounding box center [21, 66] width 19 height 11
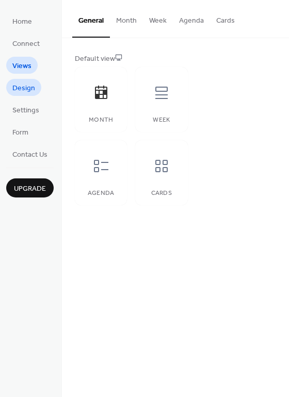
click at [18, 86] on span "Design" at bounding box center [23, 88] width 23 height 11
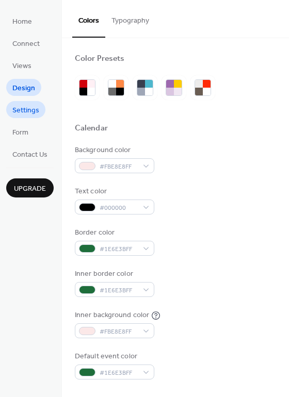
click at [25, 112] on span "Settings" at bounding box center [25, 110] width 27 height 11
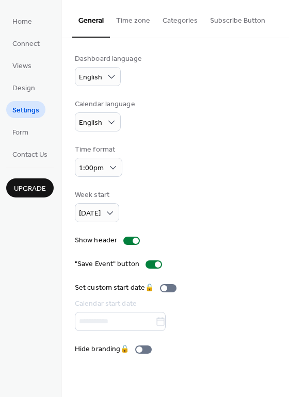
click at [129, 21] on button "Time zone" at bounding box center [133, 18] width 46 height 37
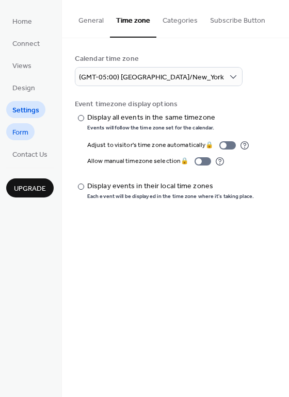
click at [15, 135] on span "Form" at bounding box center [20, 132] width 16 height 11
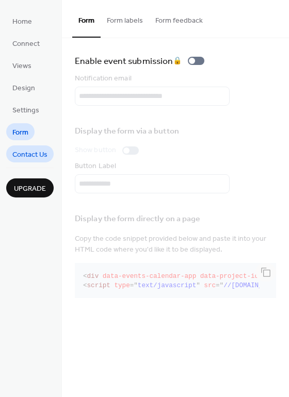
click at [34, 156] on span "Contact Us" at bounding box center [29, 154] width 35 height 11
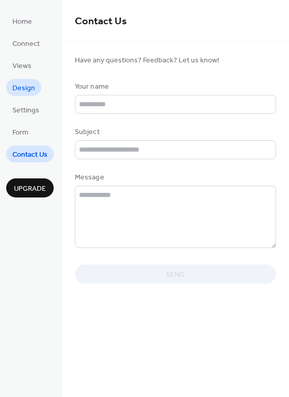
click at [22, 91] on span "Design" at bounding box center [23, 88] width 23 height 11
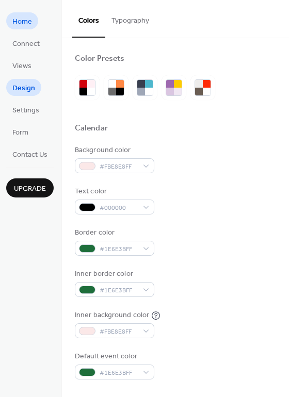
click at [16, 21] on span "Home" at bounding box center [22, 21] width 20 height 11
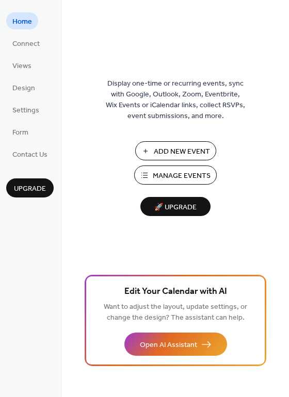
click at [186, 156] on span "Add New Event" at bounding box center [182, 151] width 56 height 11
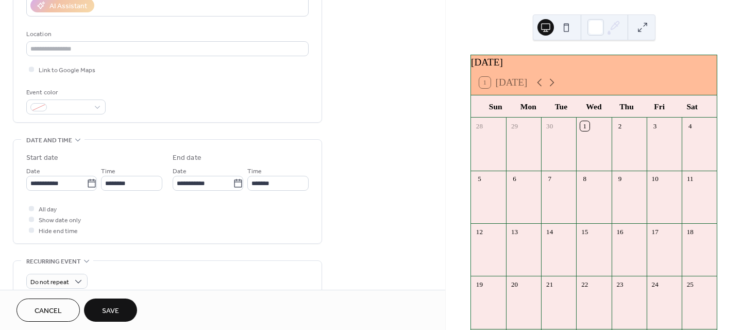
scroll to position [206, 0]
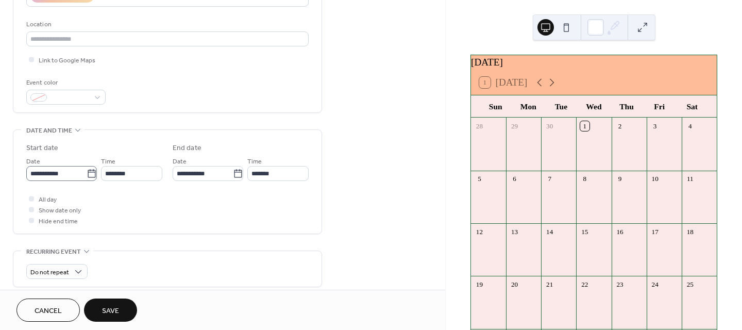
type input "****"
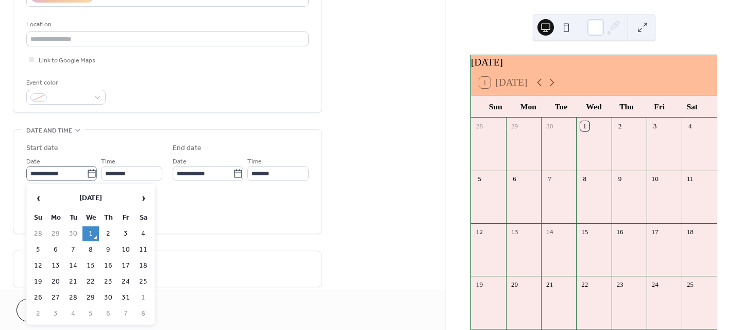
click at [89, 174] on icon at bounding box center [92, 174] width 10 height 10
click at [87, 174] on input "**********" at bounding box center [56, 173] width 60 height 15
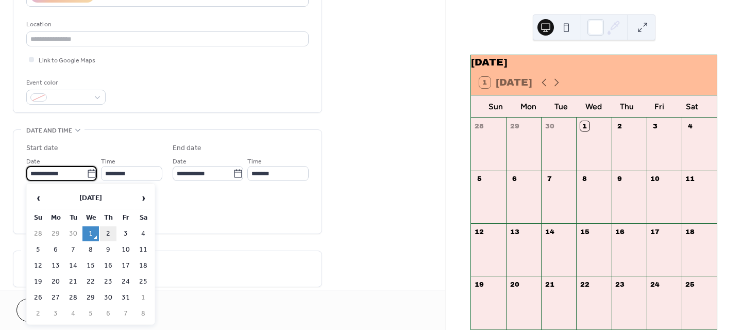
click at [108, 229] on td "2" at bounding box center [108, 233] width 16 height 15
type input "**********"
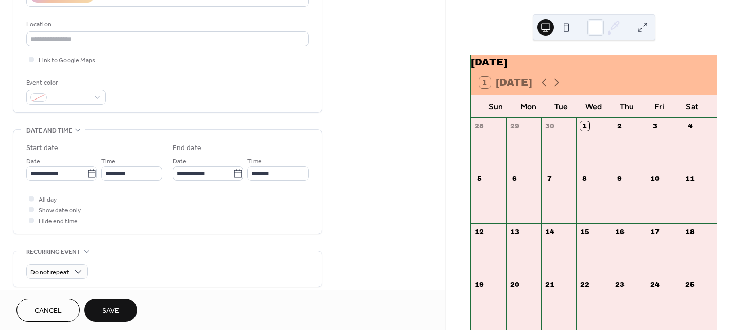
click at [105, 311] on span "Save" at bounding box center [110, 311] width 17 height 11
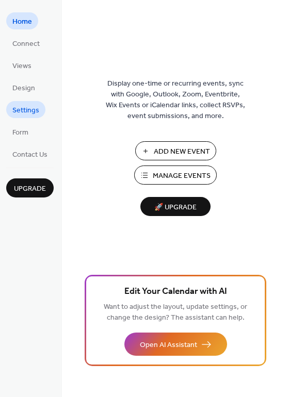
click at [29, 112] on span "Settings" at bounding box center [25, 110] width 27 height 11
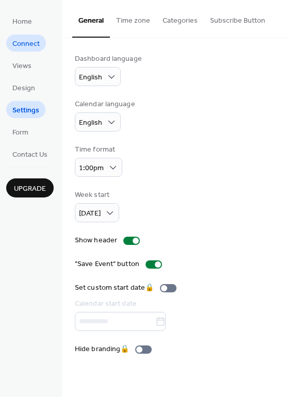
click at [28, 45] on span "Connect" at bounding box center [25, 44] width 27 height 11
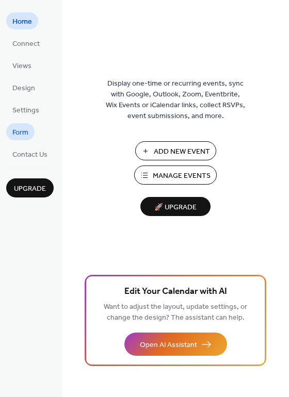
click at [25, 132] on span "Form" at bounding box center [20, 132] width 16 height 11
click at [27, 90] on span "Design" at bounding box center [23, 88] width 23 height 11
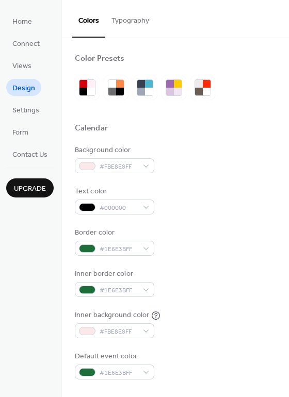
click at [132, 18] on button "Typography" at bounding box center [130, 18] width 50 height 37
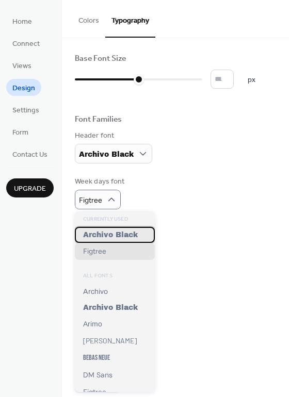
click at [108, 233] on span "Archivo Black" at bounding box center [110, 235] width 55 height 8
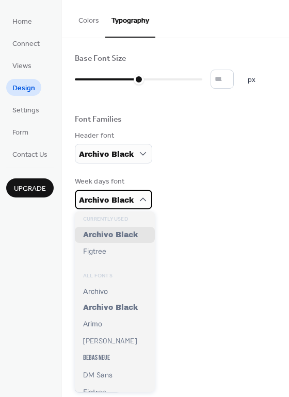
click at [97, 203] on span "Archivo Black" at bounding box center [106, 200] width 55 height 8
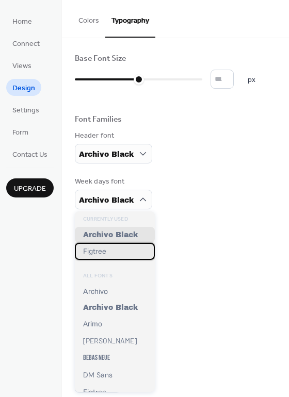
click at [107, 253] on div "Figtree" at bounding box center [115, 251] width 80 height 17
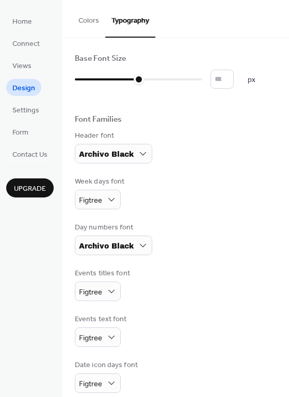
click at [173, 220] on div "Base Font Size ** px Font Families Header font Archivo Black Week days font Fig…" at bounding box center [175, 246] width 201 height 385
click at [82, 13] on button "Colors" at bounding box center [88, 18] width 33 height 37
